Goal: Transaction & Acquisition: Purchase product/service

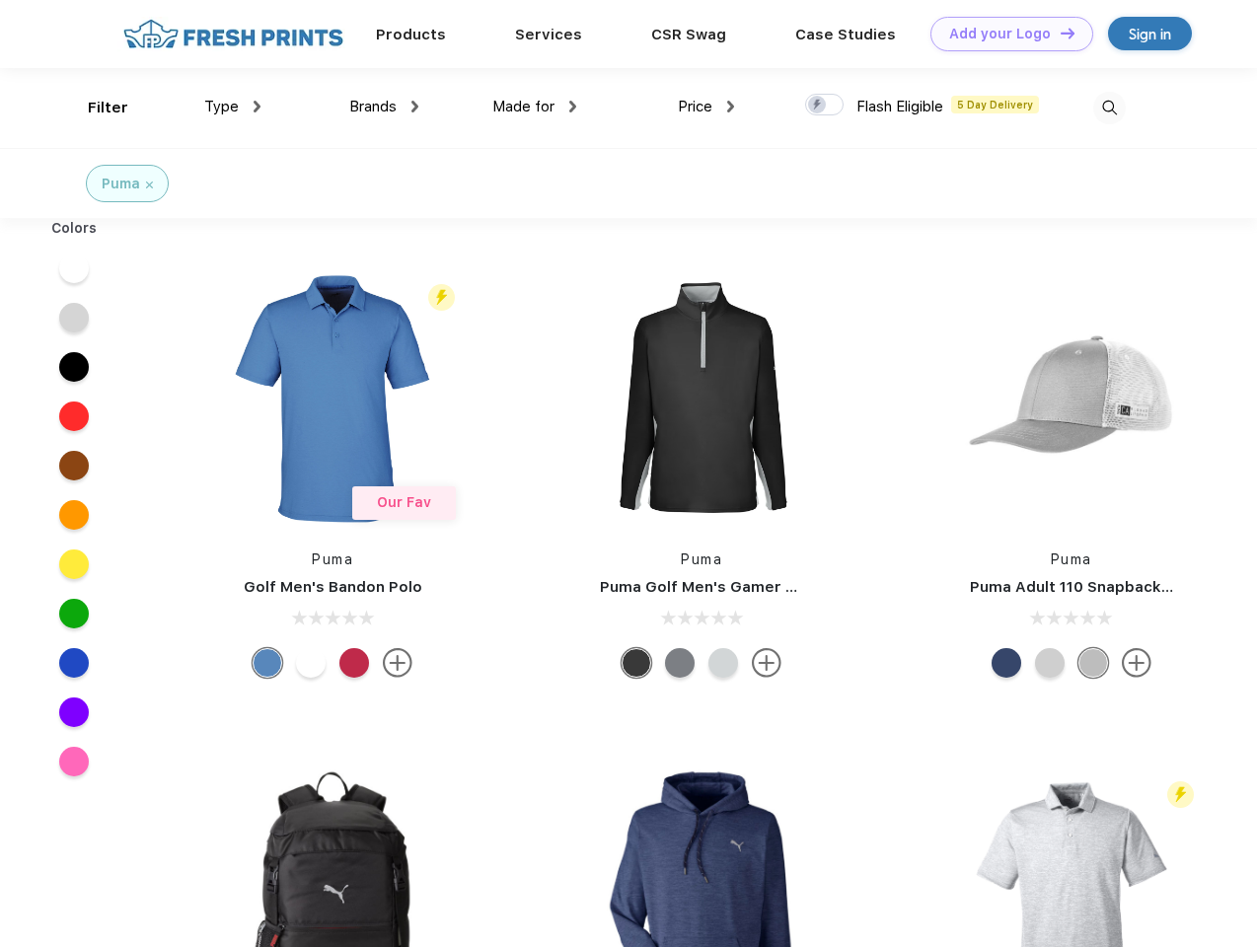
scroll to position [1, 0]
click at [1004, 34] on link "Add your Logo Design Tool" at bounding box center [1011, 34] width 163 height 35
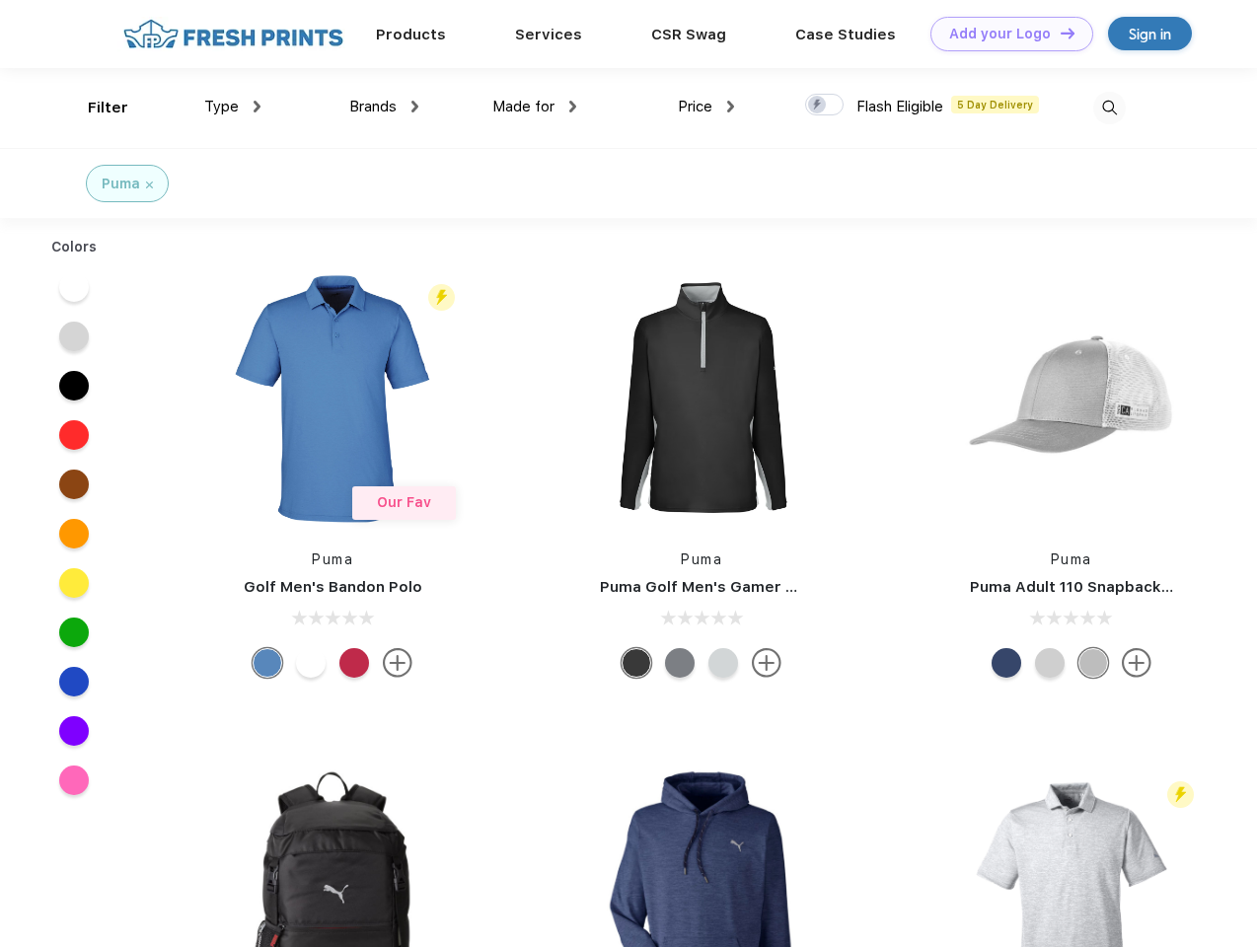
click at [0, 0] on div "Design Tool" at bounding box center [0, 0] width 0 height 0
click at [1058, 33] on link "Add your Logo Design Tool" at bounding box center [1011, 34] width 163 height 35
click at [95, 108] on div "Filter" at bounding box center [108, 108] width 40 height 23
click at [233, 107] on span "Type" at bounding box center [221, 107] width 35 height 18
click at [384, 107] on span "Brands" at bounding box center [372, 107] width 47 height 18
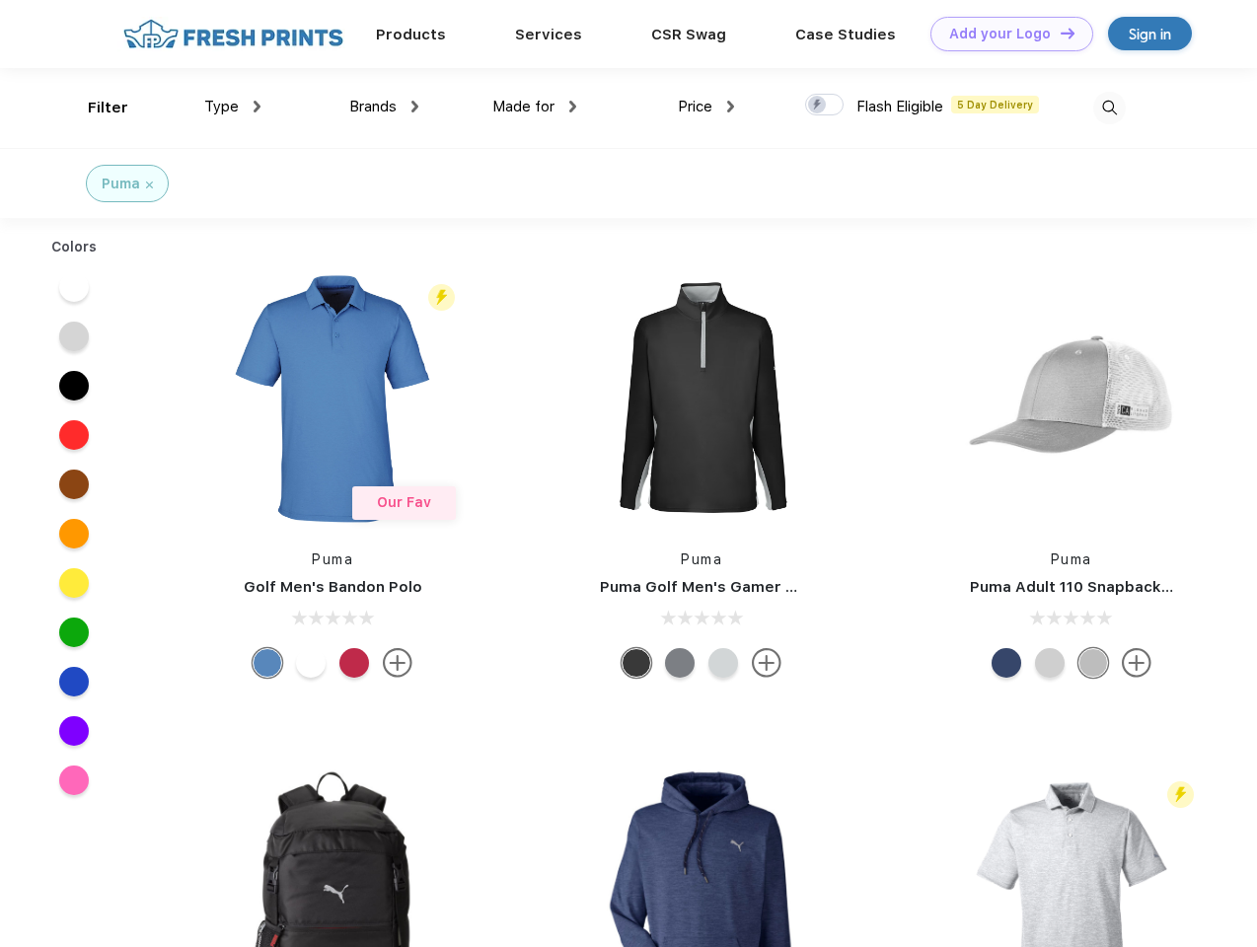
click at [535, 107] on span "Made for" at bounding box center [523, 107] width 62 height 18
click at [706, 107] on span "Price" at bounding box center [695, 107] width 35 height 18
click at [825, 106] on div at bounding box center [824, 105] width 38 height 22
click at [818, 106] on input "checkbox" at bounding box center [811, 99] width 13 height 13
click at [1109, 108] on img at bounding box center [1109, 108] width 33 height 33
